Goal: Task Accomplishment & Management: Manage account settings

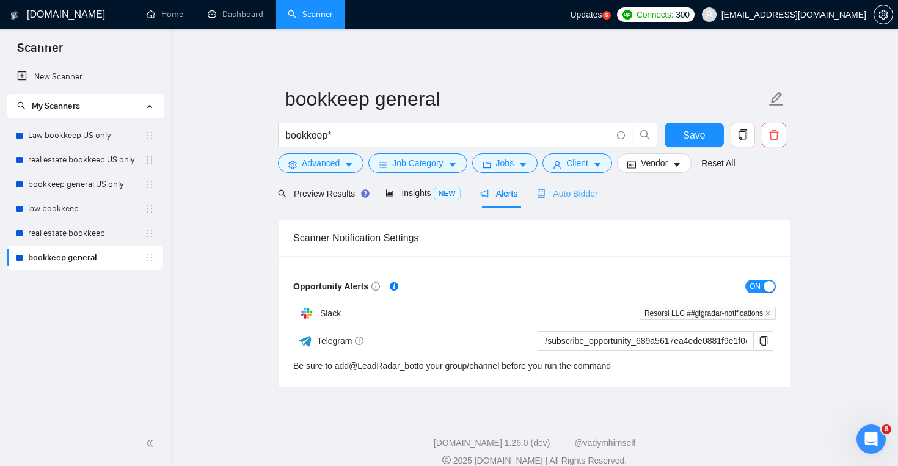
click at [581, 204] on div "Auto Bidder" at bounding box center [567, 193] width 61 height 29
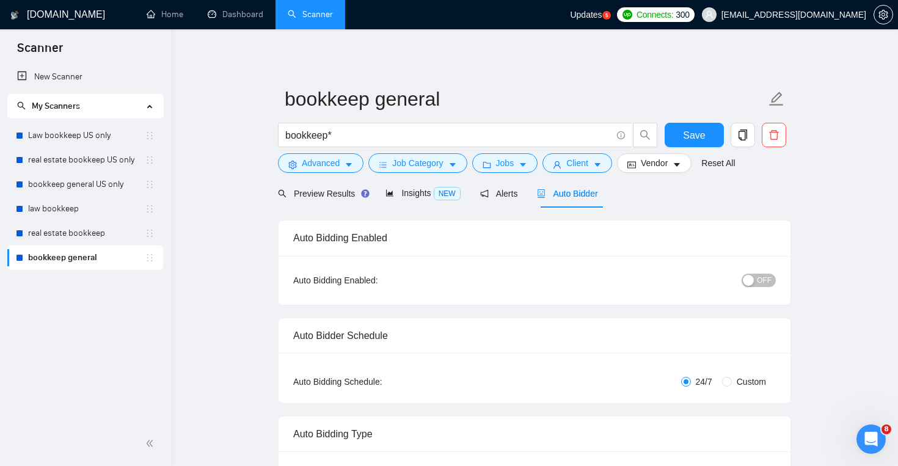
click at [765, 285] on span "OFF" at bounding box center [764, 280] width 15 height 13
click at [678, 136] on button "Save" at bounding box center [694, 135] width 59 height 24
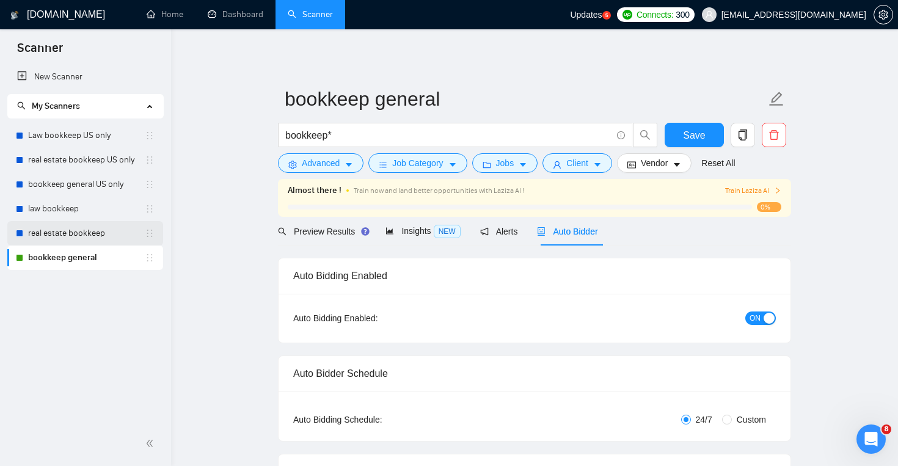
click at [97, 227] on link "real estate bookkeep" at bounding box center [86, 233] width 117 height 24
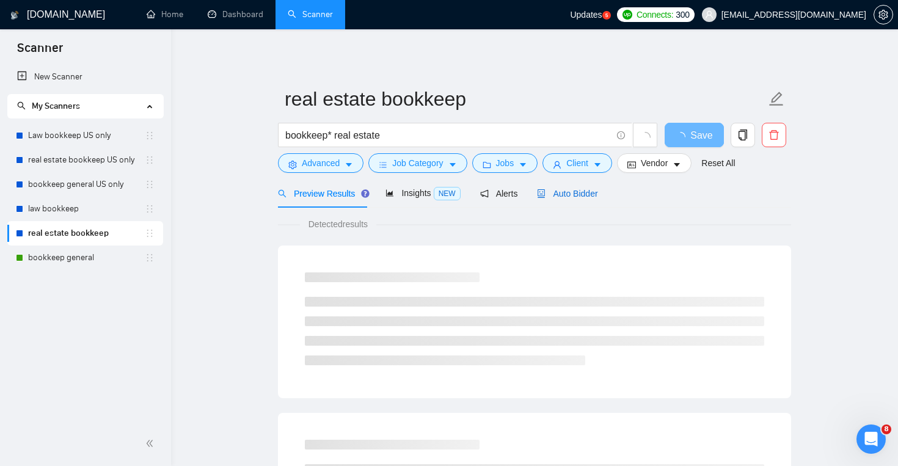
click at [559, 190] on span "Auto Bidder" at bounding box center [567, 194] width 61 height 10
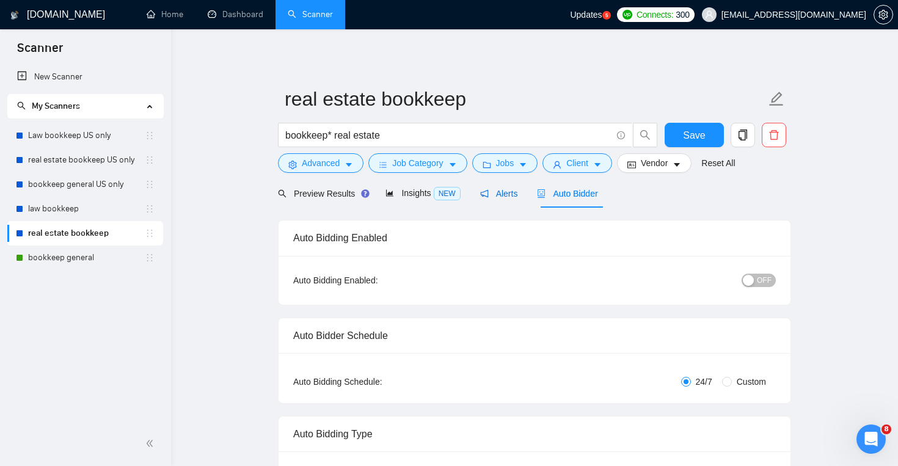
click at [509, 193] on span "Alerts" at bounding box center [499, 194] width 38 height 10
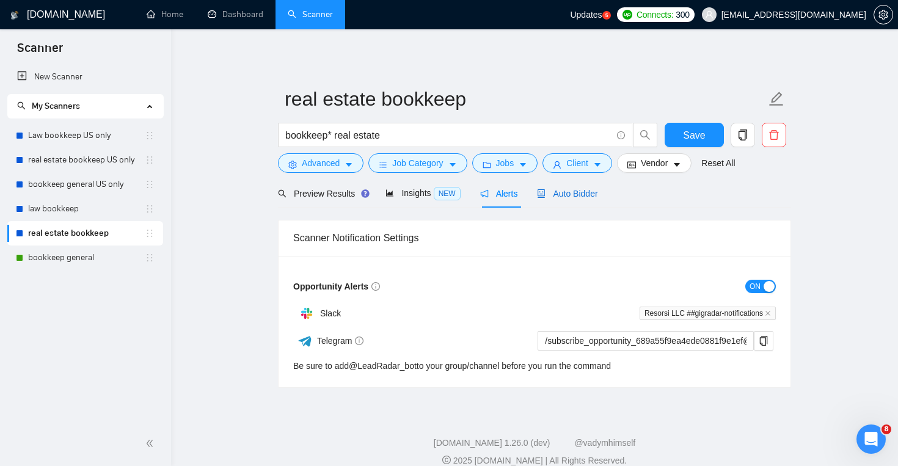
click at [585, 193] on span "Auto Bidder" at bounding box center [567, 194] width 61 height 10
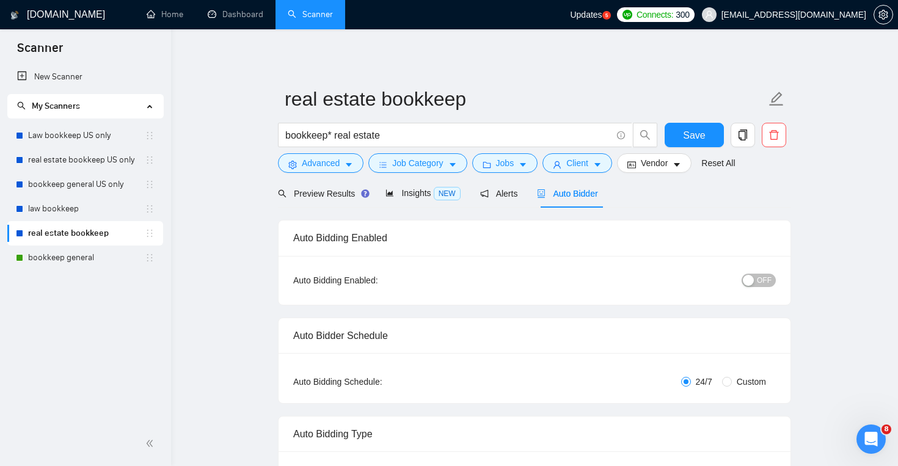
click at [766, 284] on span "OFF" at bounding box center [764, 280] width 15 height 13
click at [708, 134] on button "Save" at bounding box center [694, 135] width 59 height 24
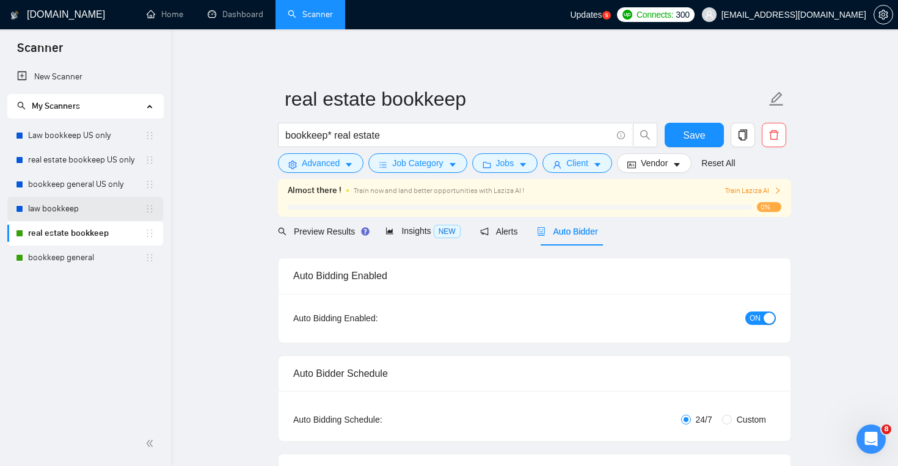
click at [97, 214] on link "law bookkeep" at bounding box center [86, 209] width 117 height 24
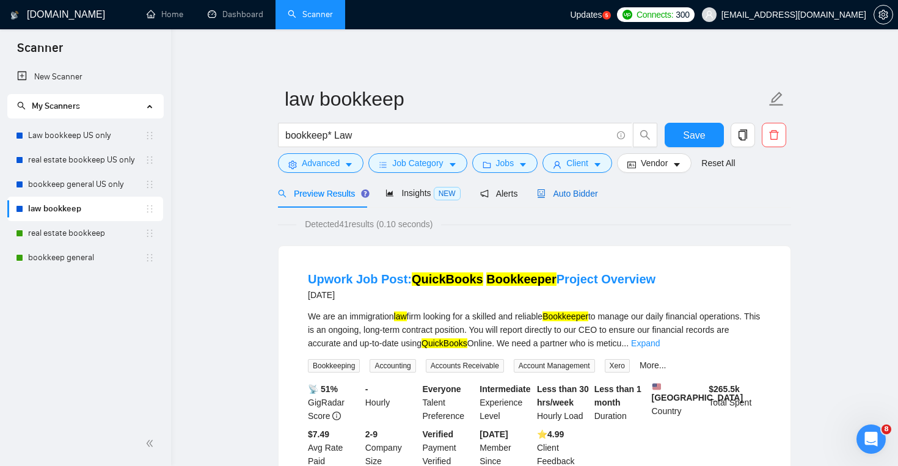
click at [581, 193] on span "Auto Bidder" at bounding box center [567, 194] width 61 height 10
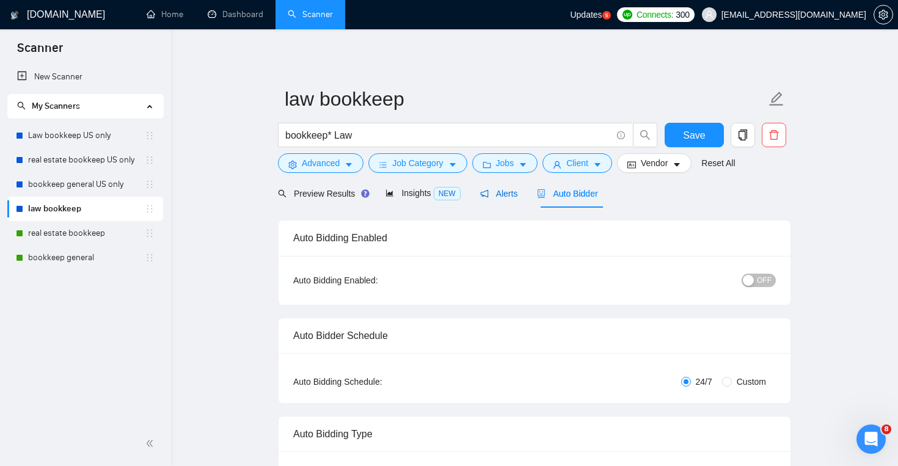
click at [510, 196] on span "Alerts" at bounding box center [499, 194] width 38 height 10
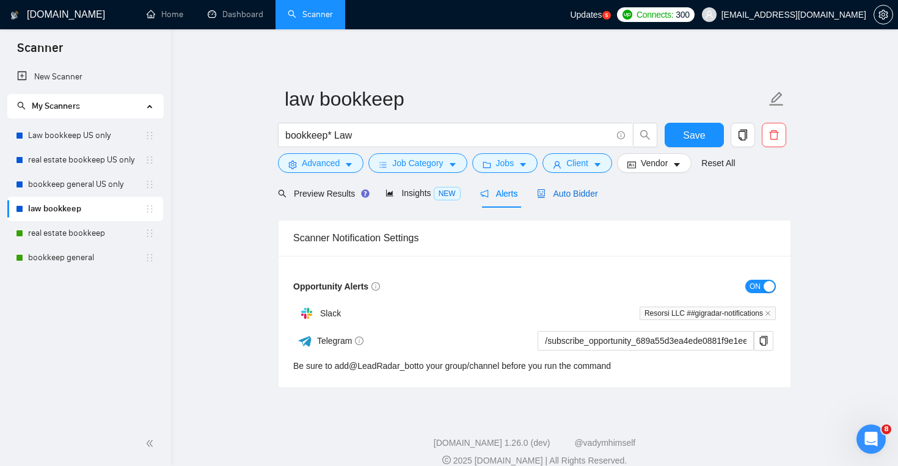
click at [583, 199] on div "Auto Bidder" at bounding box center [567, 193] width 61 height 13
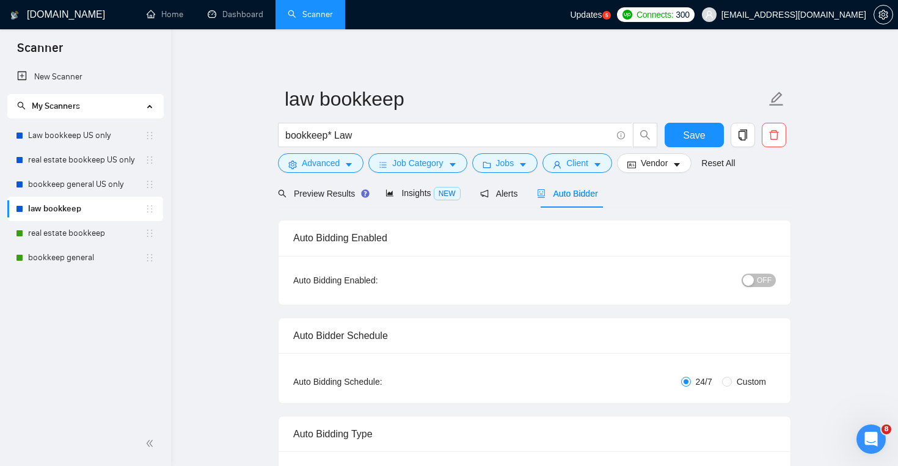
click at [760, 278] on span "OFF" at bounding box center [764, 280] width 15 height 13
click at [717, 122] on form "law bookkeep bookkeep* Law Save Advanced Job Category Jobs Client Vendor Reset …" at bounding box center [534, 129] width 513 height 100
click at [717, 129] on button "Save" at bounding box center [694, 135] width 59 height 24
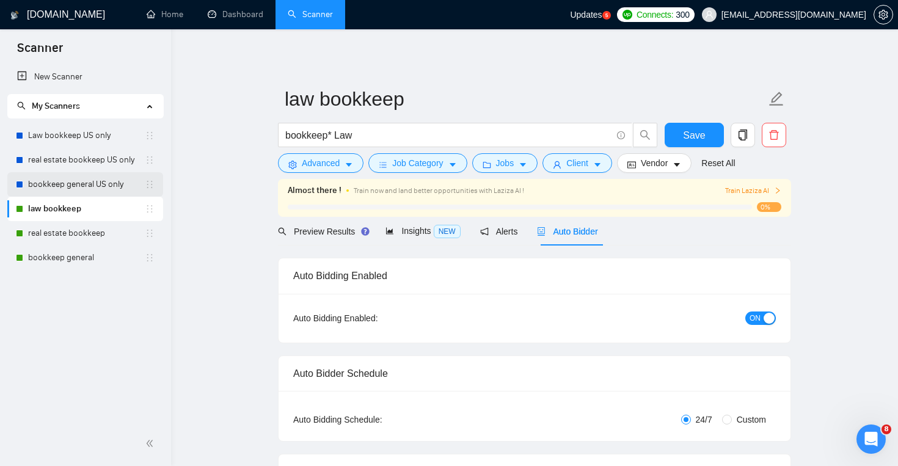
click at [93, 177] on link "bookkeep general US only" at bounding box center [86, 184] width 117 height 24
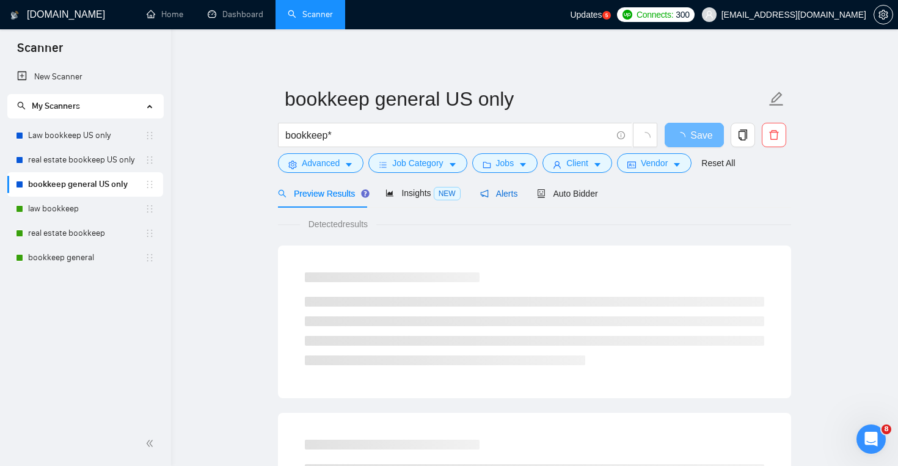
click at [512, 190] on span "Alerts" at bounding box center [499, 194] width 38 height 10
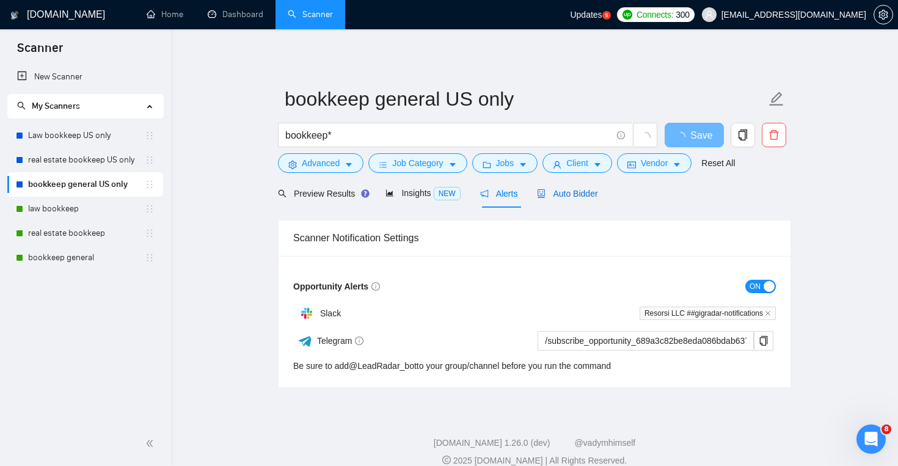
click at [555, 191] on span "Auto Bidder" at bounding box center [567, 194] width 61 height 10
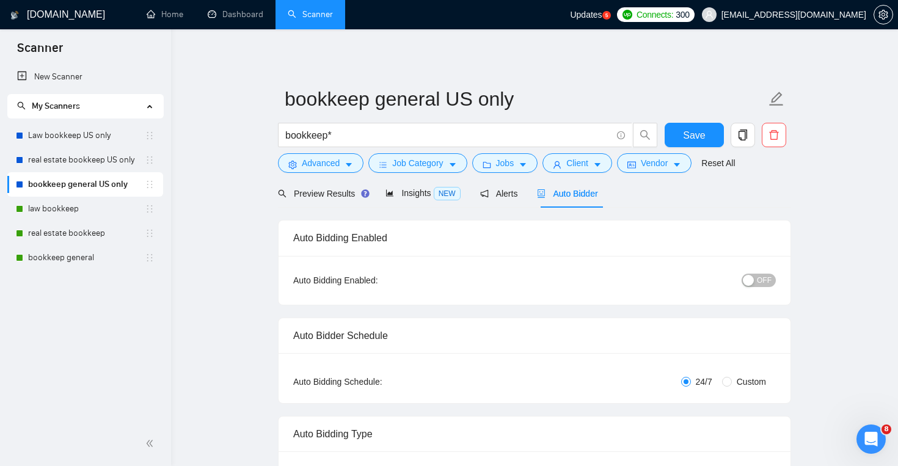
click at [758, 279] on span "OFF" at bounding box center [764, 280] width 15 height 13
click at [675, 135] on button "Save" at bounding box center [694, 135] width 59 height 24
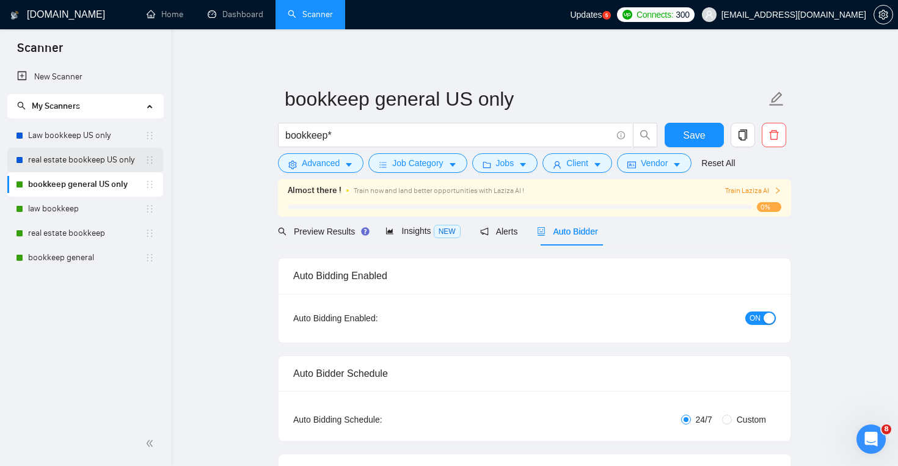
click at [122, 163] on link "real estate bookkeep US only" at bounding box center [86, 160] width 117 height 24
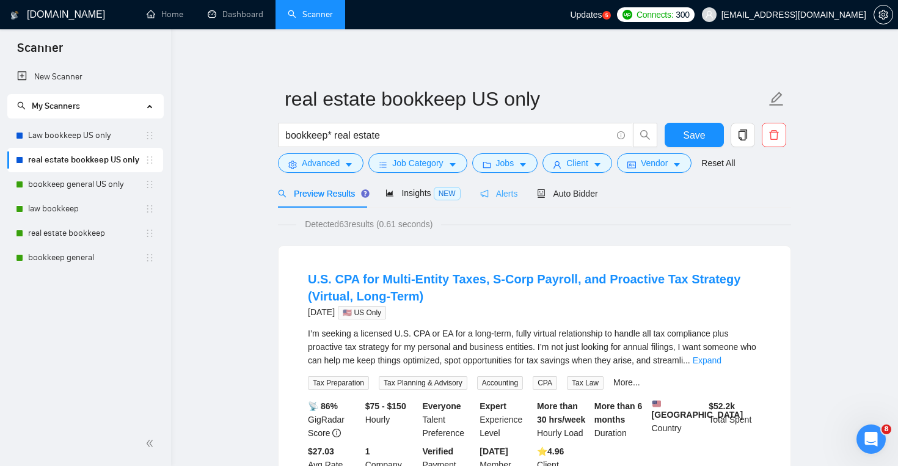
click at [494, 185] on div "Alerts" at bounding box center [499, 193] width 38 height 29
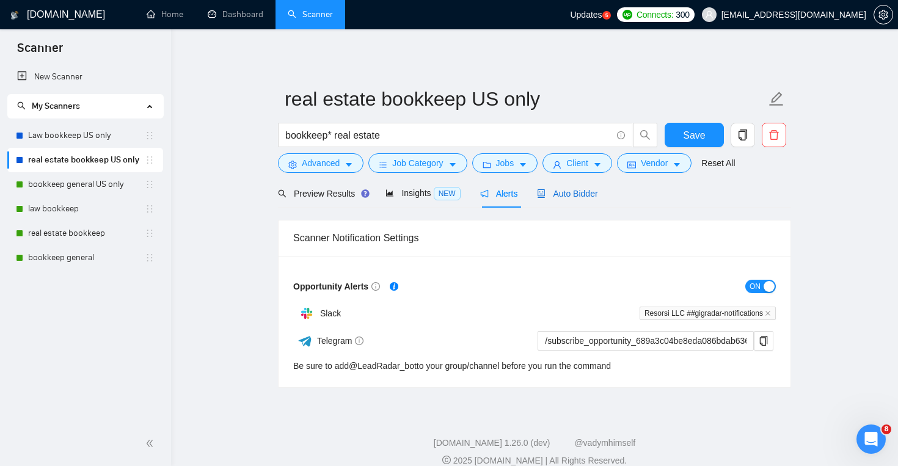
click at [562, 187] on div "Auto Bidder" at bounding box center [567, 193] width 61 height 13
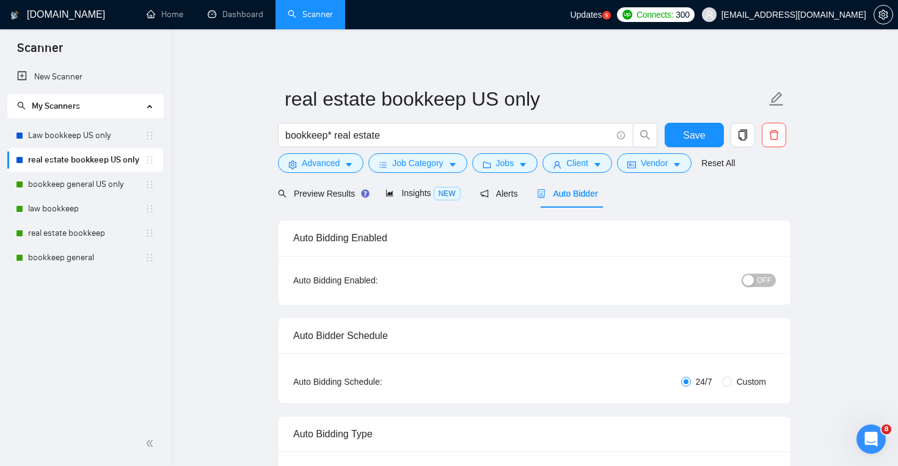
click at [754, 280] on div "button" at bounding box center [748, 280] width 11 height 11
click at [689, 132] on span "Save" at bounding box center [694, 135] width 22 height 15
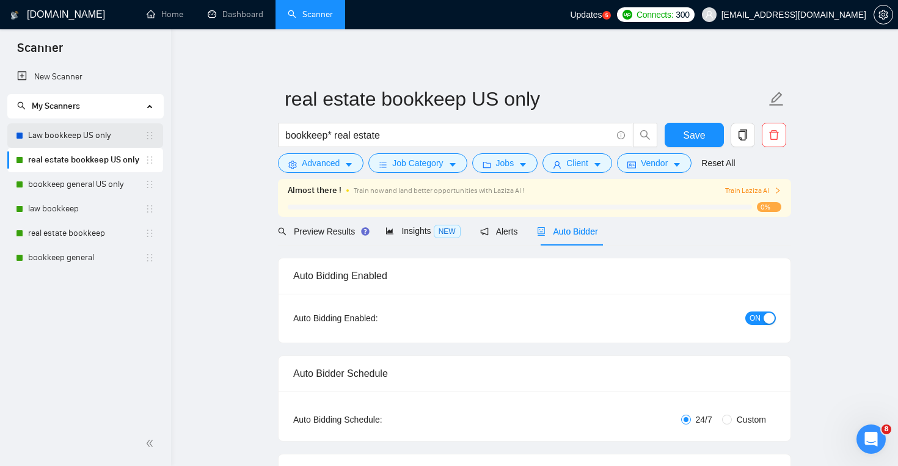
click at [87, 141] on link "Law bookkeep US only" at bounding box center [86, 135] width 117 height 24
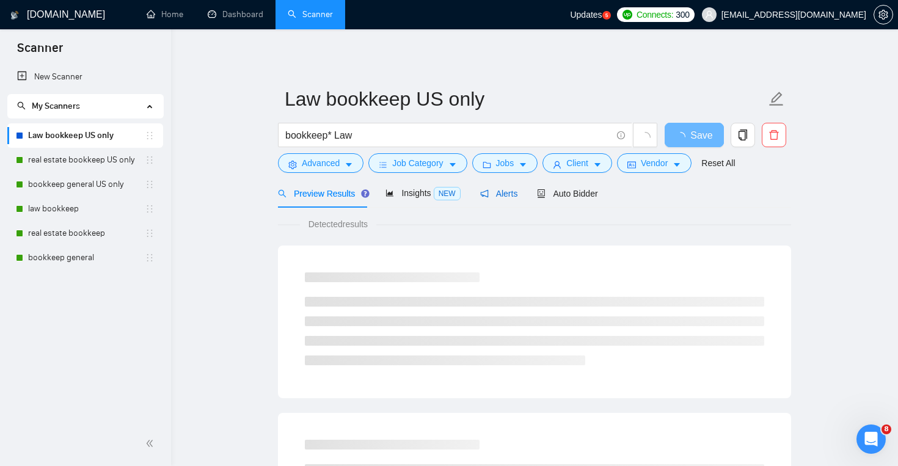
click at [495, 200] on div "Alerts" at bounding box center [499, 193] width 38 height 13
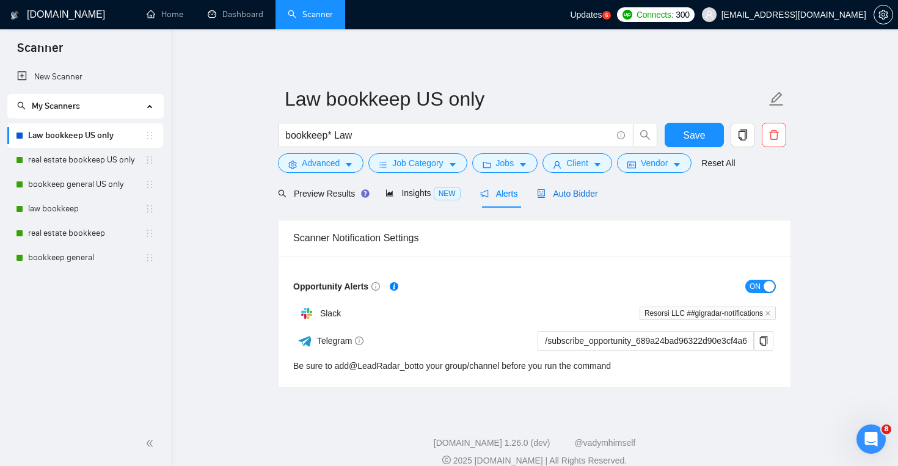
click at [563, 191] on span "Auto Bidder" at bounding box center [567, 194] width 61 height 10
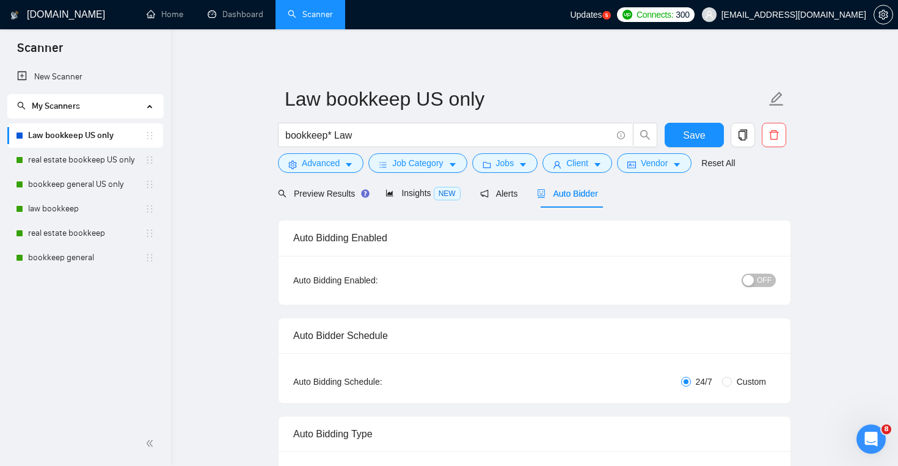
click at [763, 272] on div "OFF" at bounding box center [695, 281] width 161 height 20
click at [763, 278] on span "OFF" at bounding box center [764, 280] width 15 height 13
click at [699, 136] on span "Save" at bounding box center [694, 135] width 22 height 15
